Goal: Book appointment/travel/reservation

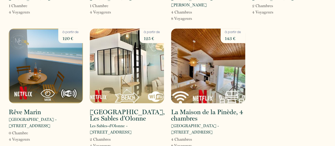
scroll to position [629, 0]
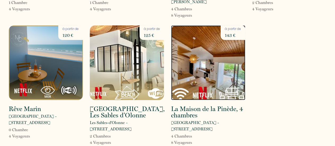
click at [201, 42] on img at bounding box center [208, 62] width 74 height 75
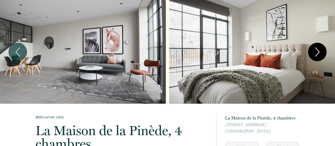
click at [318, 52] on icon "Next" at bounding box center [317, 52] width 11 height 16
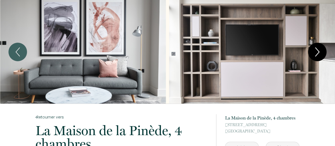
click at [318, 52] on icon "Next" at bounding box center [317, 52] width 11 height 16
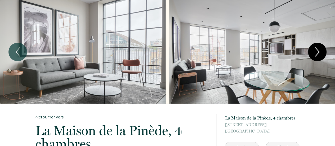
click at [318, 52] on icon "Next" at bounding box center [317, 52] width 11 height 16
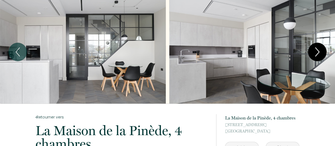
click at [318, 52] on icon "Next" at bounding box center [317, 52] width 11 height 16
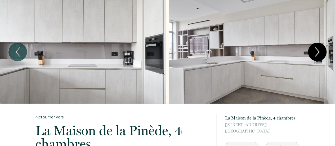
click at [318, 52] on icon "Next" at bounding box center [317, 52] width 11 height 16
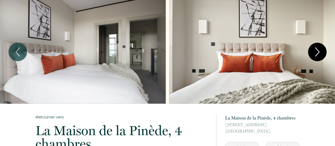
click at [318, 52] on icon "Next" at bounding box center [317, 52] width 11 height 16
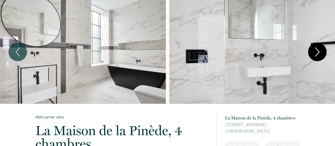
click at [318, 52] on icon "Next" at bounding box center [317, 52] width 11 height 16
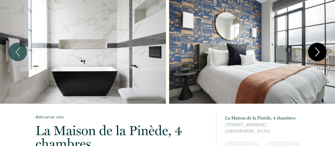
click at [318, 52] on icon "Next" at bounding box center [317, 52] width 11 height 16
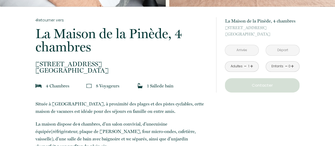
scroll to position [102, 0]
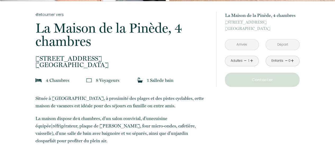
click at [244, 41] on input "text" at bounding box center [241, 44] width 33 height 10
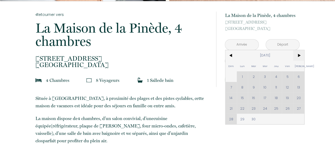
click at [298, 56] on span ">" at bounding box center [298, 55] width 11 height 11
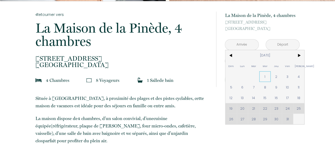
click at [266, 75] on span "1" at bounding box center [264, 76] width 11 height 11
type input "[DATE]"
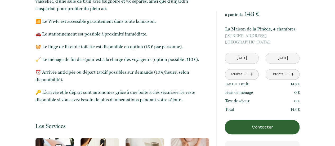
scroll to position [235, 0]
click at [265, 128] on p "Contacter" at bounding box center [262, 127] width 71 height 6
click at [269, 125] on p "Contacter" at bounding box center [262, 127] width 71 height 6
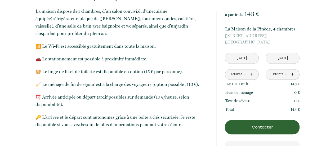
scroll to position [210, 0]
click at [259, 131] on button "Contacter" at bounding box center [262, 127] width 75 height 14
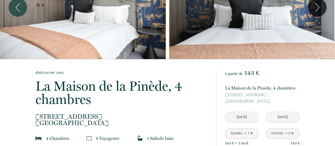
scroll to position [0, 0]
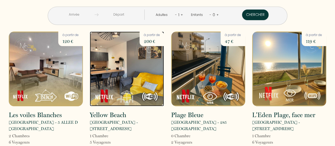
click at [137, 79] on img at bounding box center [127, 69] width 74 height 75
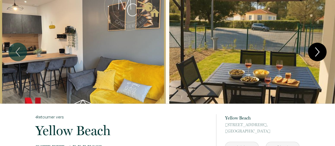
click at [317, 51] on icon "Next" at bounding box center [317, 52] width 11 height 16
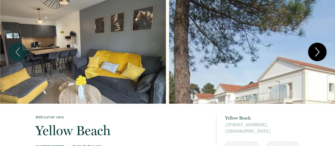
click at [317, 51] on icon "Next" at bounding box center [317, 52] width 11 height 16
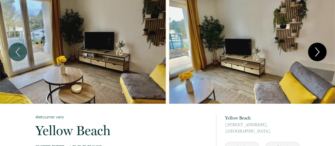
click at [317, 51] on icon "Next" at bounding box center [317, 52] width 11 height 16
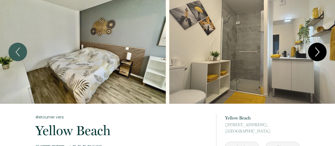
click at [317, 51] on icon "Next" at bounding box center [317, 52] width 11 height 16
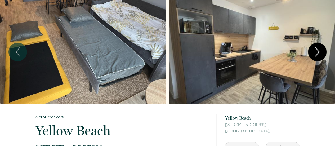
click at [317, 51] on icon "Next" at bounding box center [317, 52] width 11 height 16
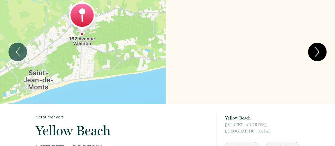
click at [317, 51] on icon "Next" at bounding box center [317, 52] width 11 height 16
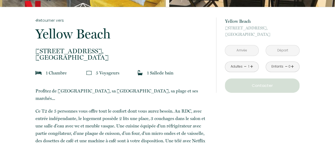
scroll to position [97, 0]
click at [243, 50] on input "text" at bounding box center [241, 50] width 33 height 10
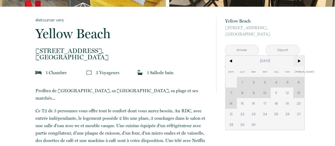
click at [298, 61] on span ">" at bounding box center [298, 61] width 11 height 11
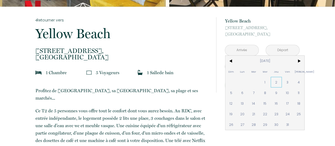
click at [275, 81] on span "2" at bounding box center [276, 82] width 11 height 11
type input "[DATE]"
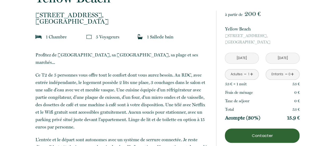
scroll to position [131, 0]
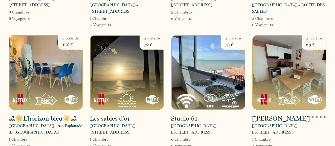
scroll to position [245, 0]
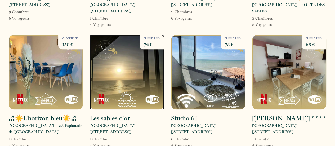
click at [129, 77] on img at bounding box center [127, 72] width 74 height 75
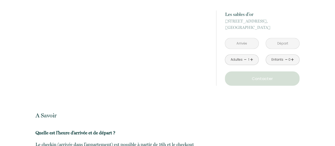
scroll to position [520, 0]
click at [244, 46] on input "text" at bounding box center [241, 43] width 33 height 10
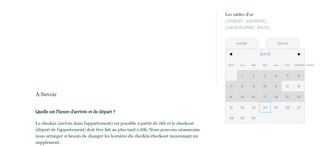
scroll to position [542, 0]
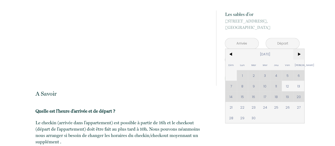
click at [299, 54] on span ">" at bounding box center [298, 54] width 11 height 11
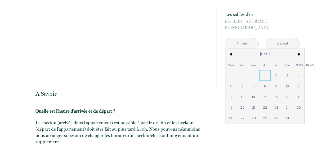
click at [267, 76] on span "1" at bounding box center [264, 75] width 11 height 11
type input "[DATE]"
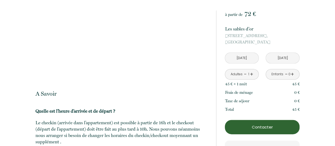
click at [263, 128] on p "Contacter" at bounding box center [262, 127] width 71 height 6
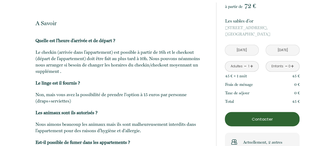
scroll to position [614, 0]
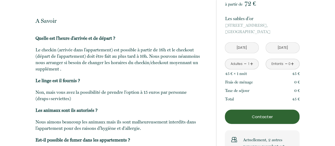
click at [269, 116] on p "Contacter" at bounding box center [262, 117] width 71 height 6
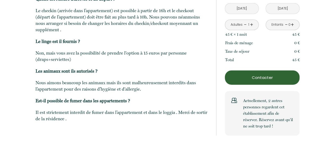
click at [261, 75] on p "Contacter" at bounding box center [262, 77] width 71 height 6
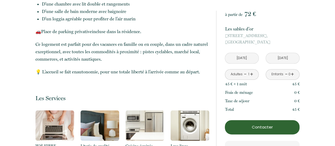
scroll to position [286, 0]
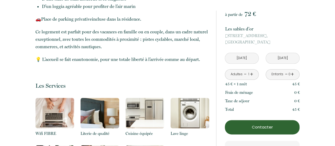
click at [246, 127] on p "Contacter" at bounding box center [262, 127] width 71 height 6
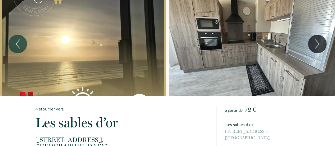
scroll to position [0, 0]
